Goal: Task Accomplishment & Management: Manage account settings

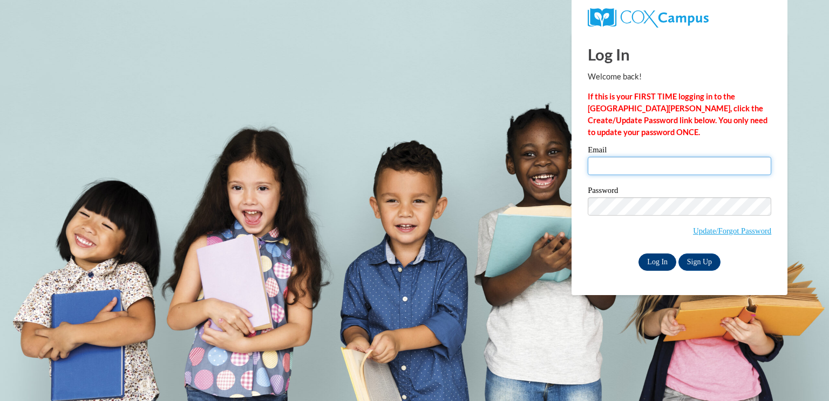
type input "[EMAIL_ADDRESS][DOMAIN_NAME]"
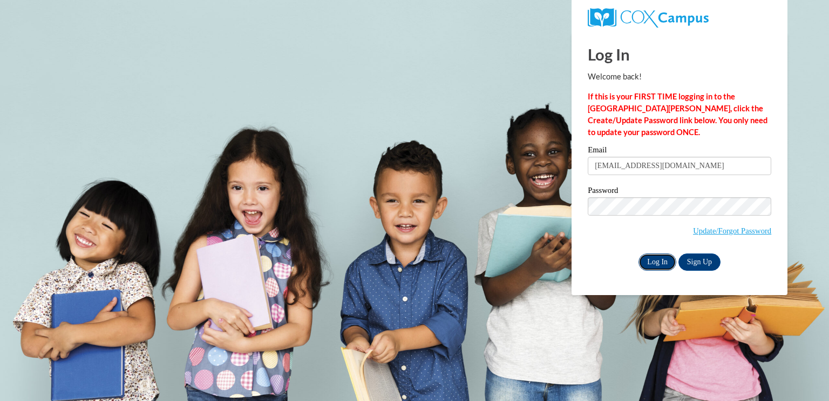
click at [659, 264] on input "Log In" at bounding box center [658, 261] width 38 height 17
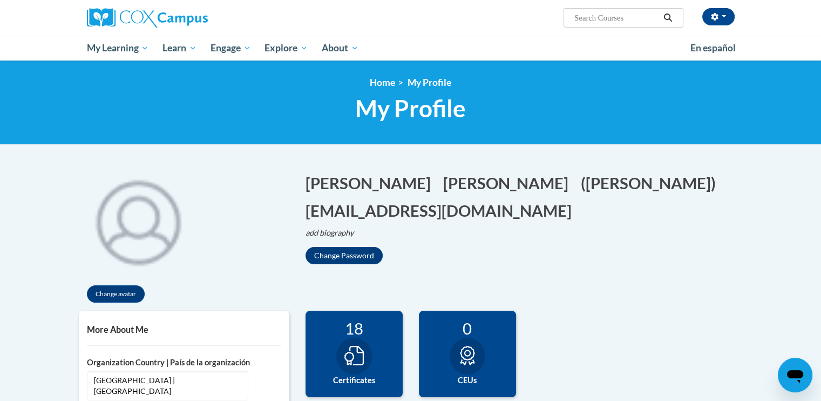
click at [659, 264] on div "Change avatar Tiffany Edit Screen Name Tiffany Save Wimberly Edit Screen Name W…" at bounding box center [411, 236] width 680 height 150
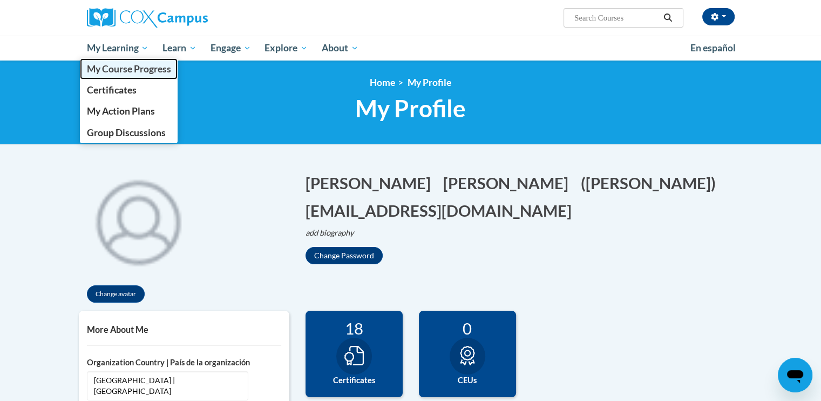
click at [125, 69] on span "My Course Progress" at bounding box center [128, 68] width 84 height 11
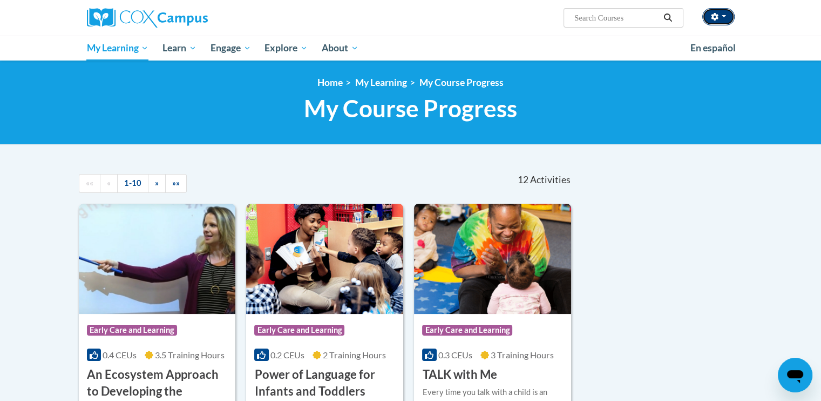
click at [721, 22] on button "button" at bounding box center [718, 16] width 32 height 17
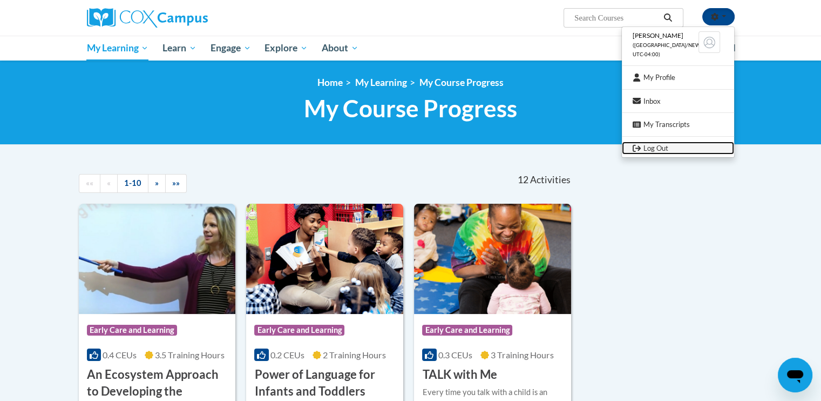
click at [636, 148] on icon "Logout" at bounding box center [637, 148] width 8 height 7
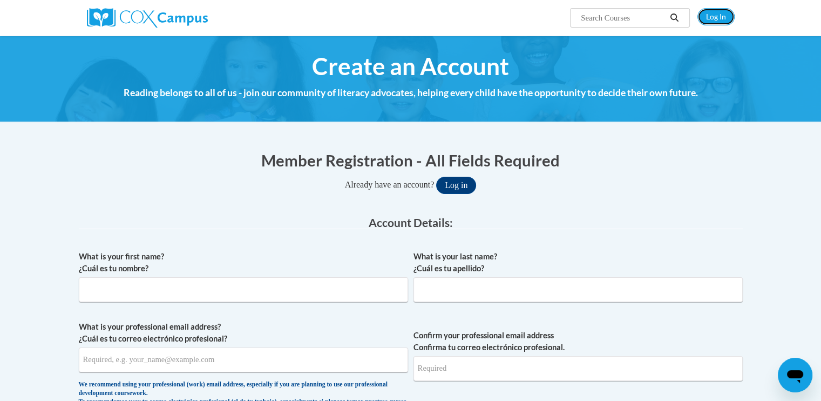
click at [715, 20] on link "Log In" at bounding box center [715, 16] width 37 height 17
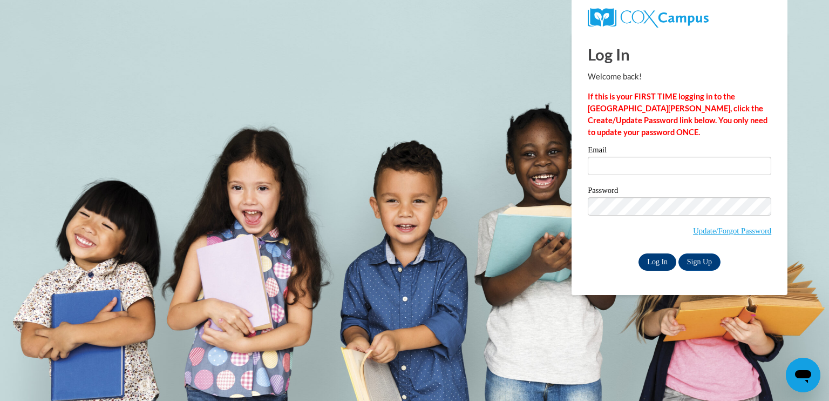
type input "[EMAIL_ADDRESS][DOMAIN_NAME]"
click at [657, 261] on input "Log In" at bounding box center [658, 261] width 38 height 17
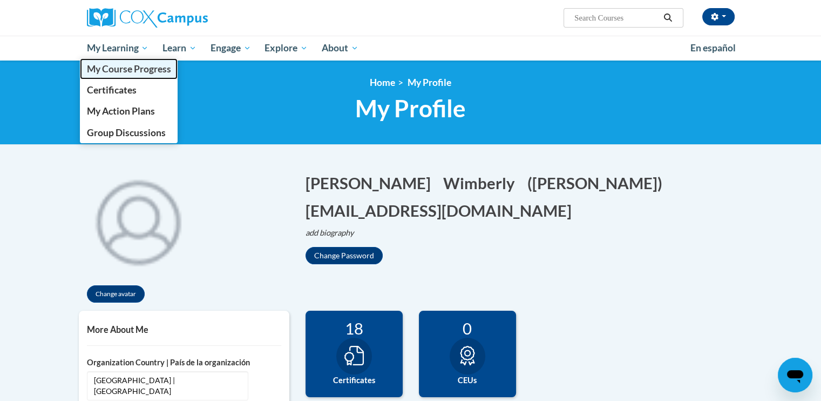
click at [144, 65] on span "My Course Progress" at bounding box center [128, 68] width 84 height 11
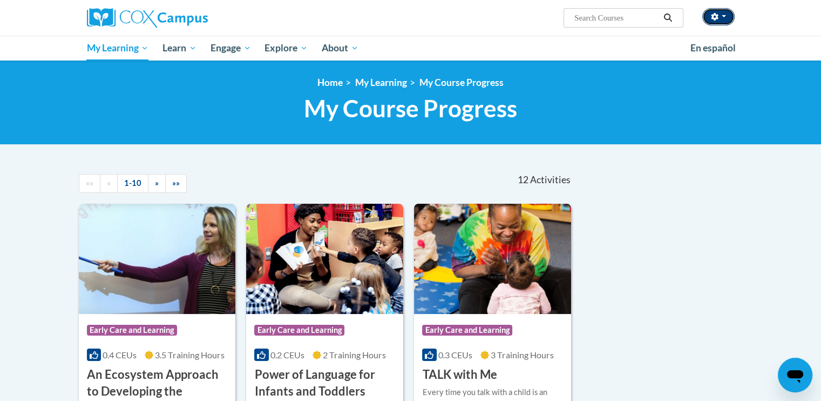
click at [724, 19] on button "button" at bounding box center [718, 16] width 32 height 17
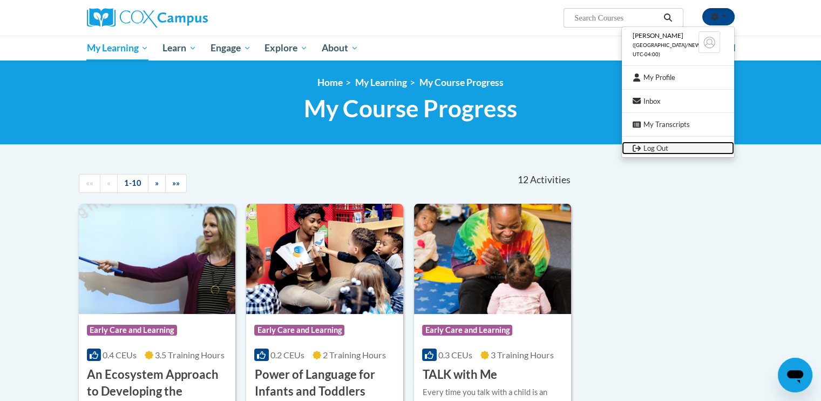
click at [654, 146] on link "Log Out" at bounding box center [678, 147] width 112 height 13
